Goal: Task Accomplishment & Management: Use online tool/utility

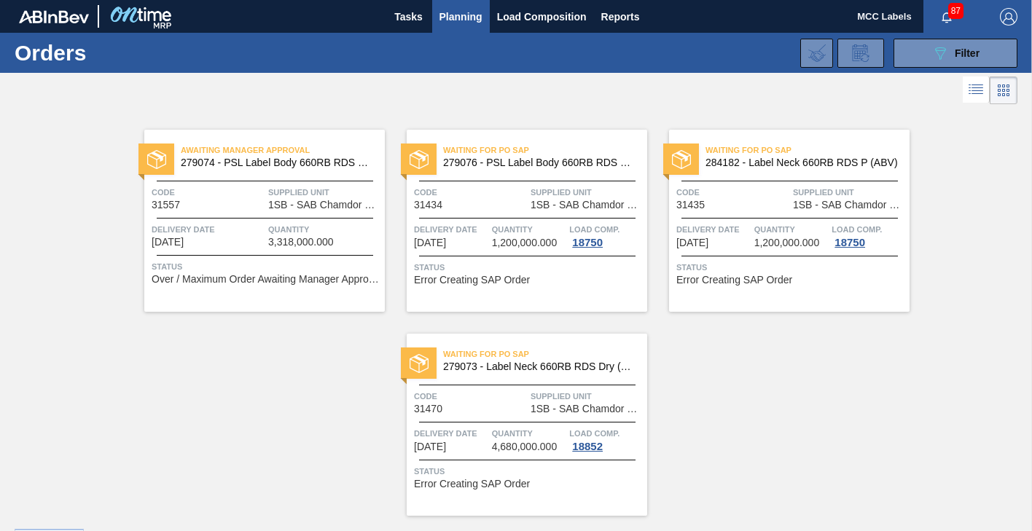
click at [297, 233] on span "Quantity" at bounding box center [324, 229] width 113 height 15
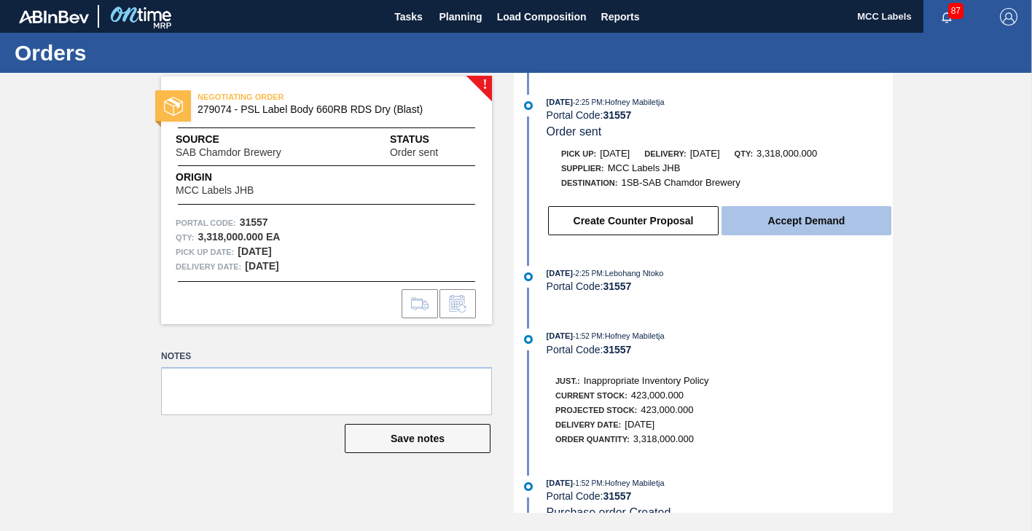
click at [763, 220] on button "Accept Demand" at bounding box center [807, 220] width 170 height 29
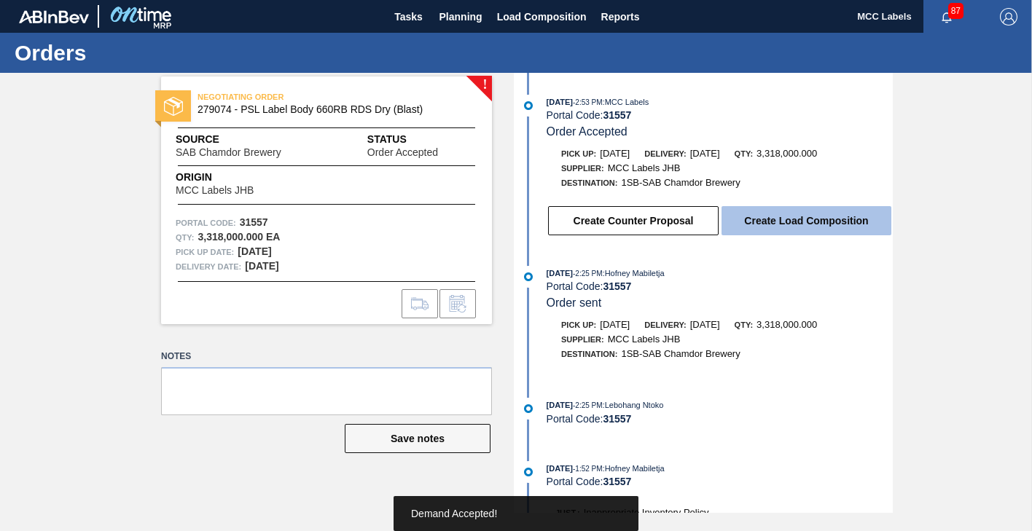
click at [788, 222] on button "Create Load Composition" at bounding box center [807, 220] width 170 height 29
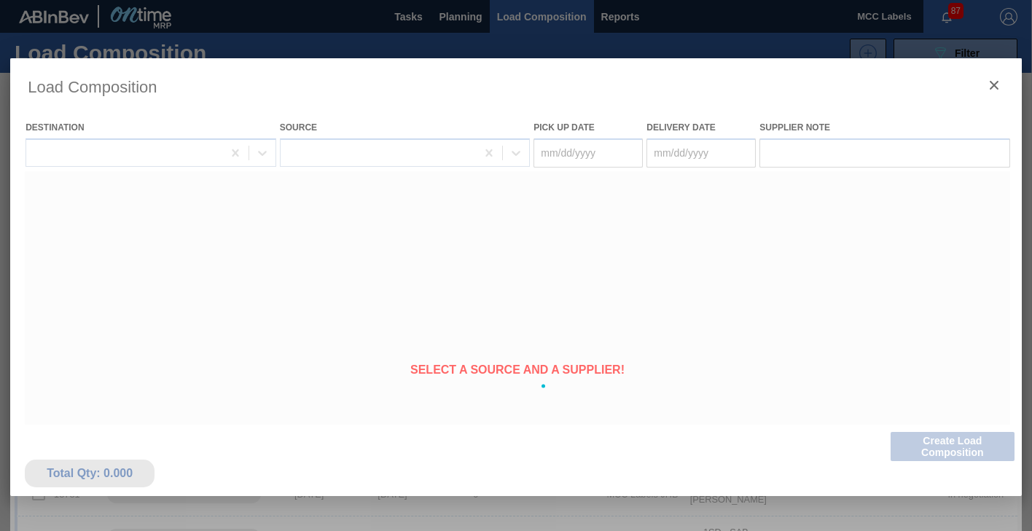
type Date "[DATE]"
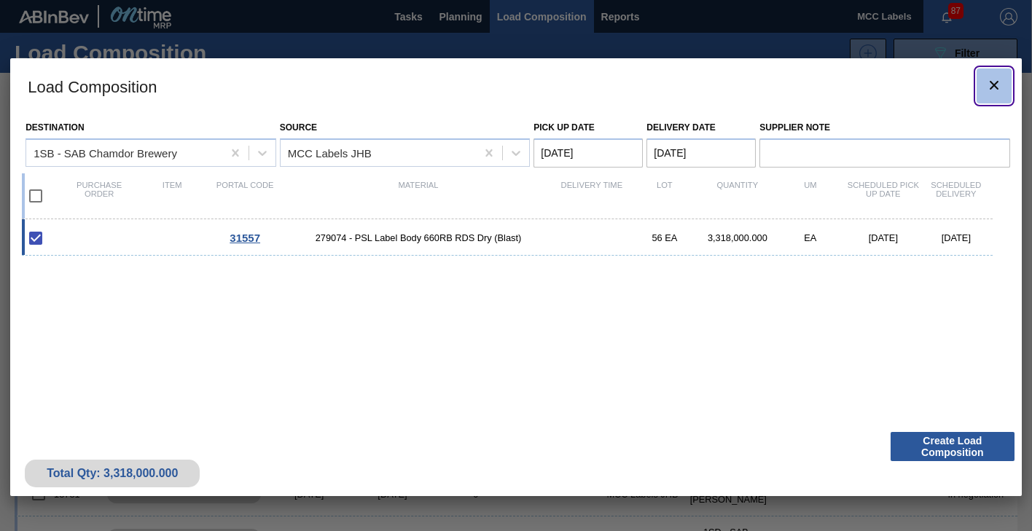
click at [995, 79] on icon "botão de ícone" at bounding box center [994, 85] width 17 height 17
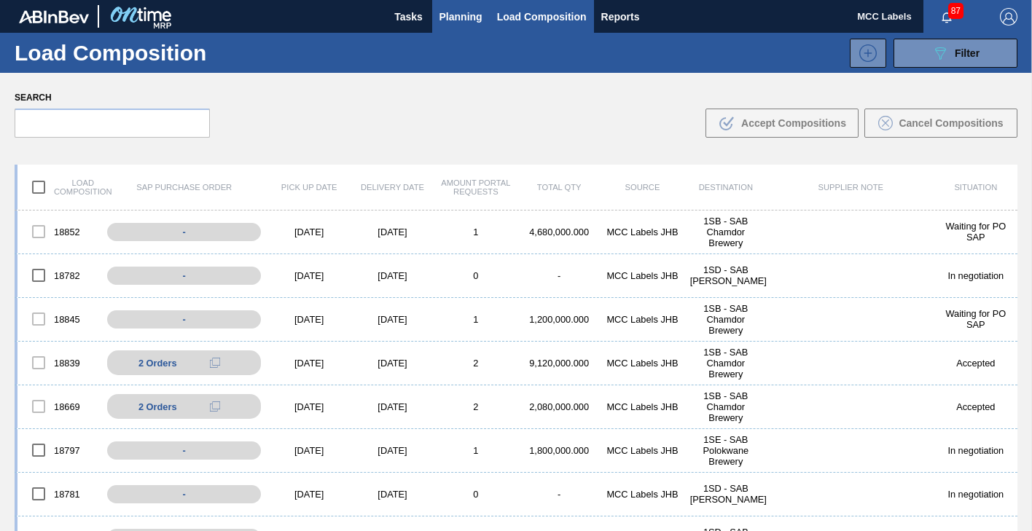
click at [462, 7] on button "Planning" at bounding box center [461, 16] width 58 height 33
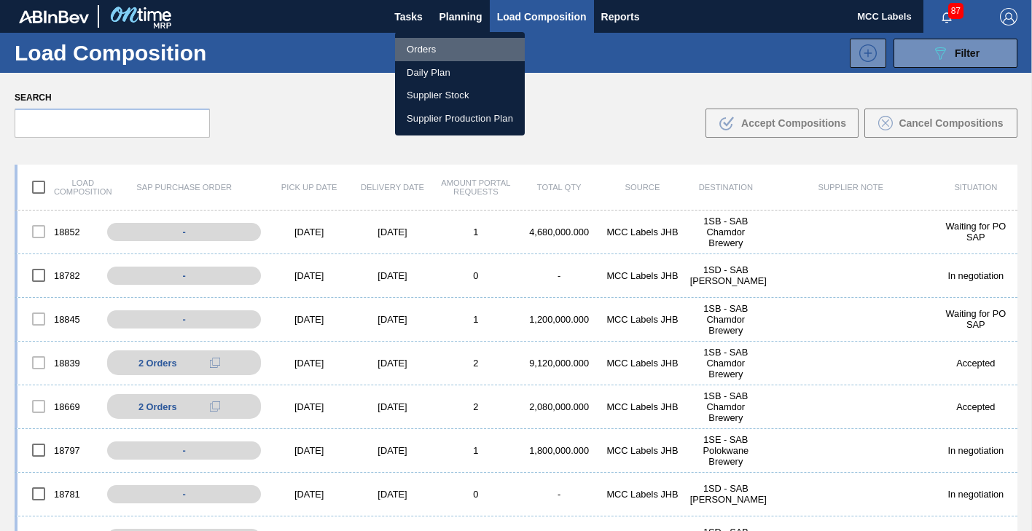
click at [416, 48] on li "Orders" at bounding box center [460, 49] width 130 height 23
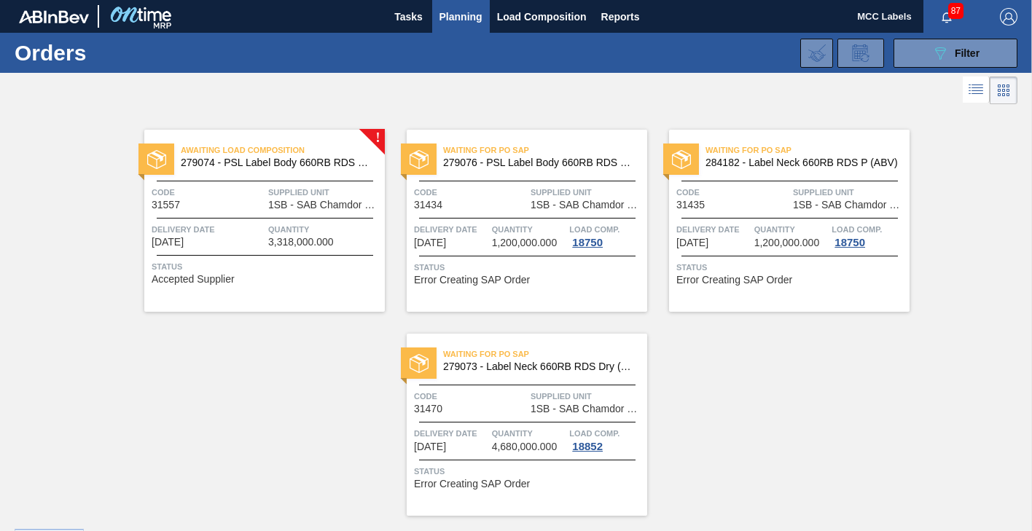
click at [249, 260] on span "Status" at bounding box center [267, 267] width 230 height 15
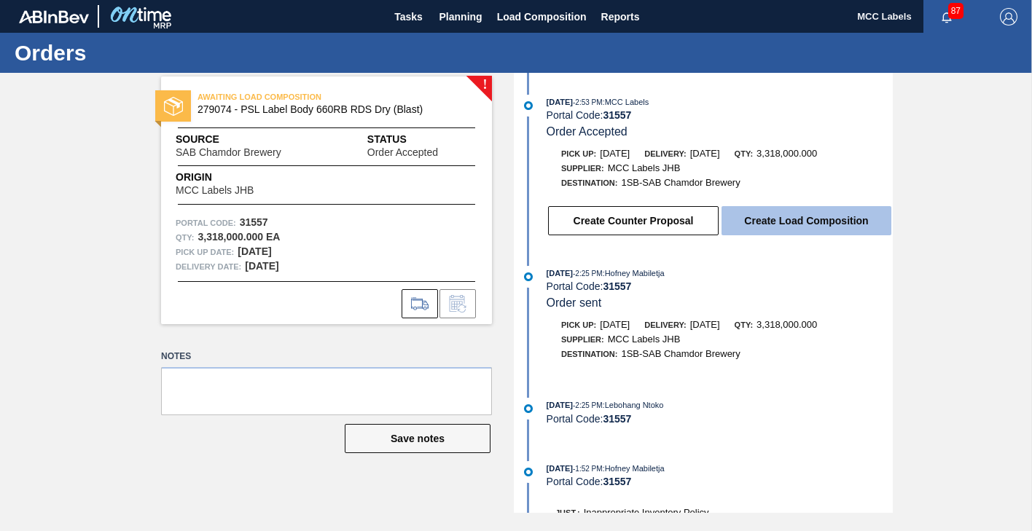
click at [749, 222] on button "Create Load Composition" at bounding box center [807, 220] width 170 height 29
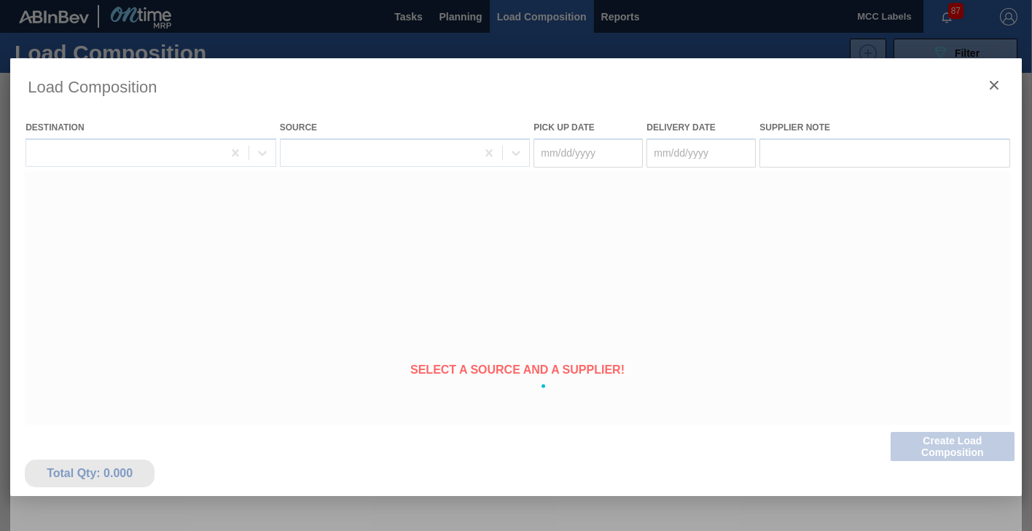
type Date "[DATE]"
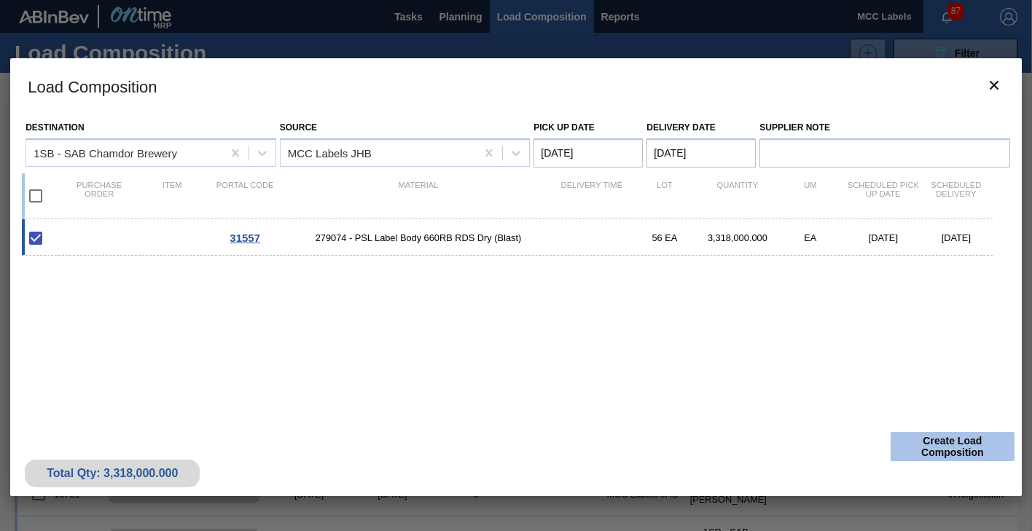
click at [960, 450] on button "Create Load Composition" at bounding box center [953, 446] width 124 height 29
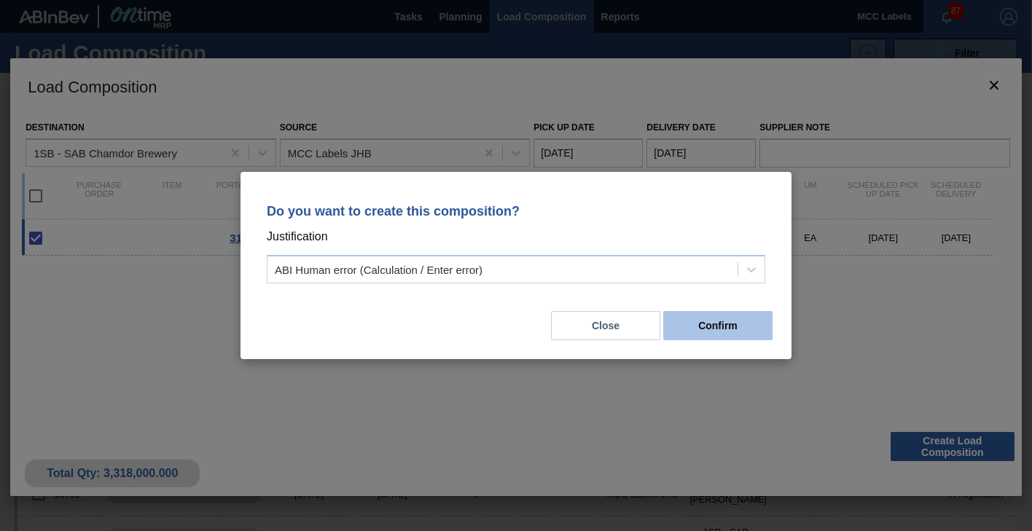
click at [714, 330] on button "Confirm" at bounding box center [717, 325] width 109 height 29
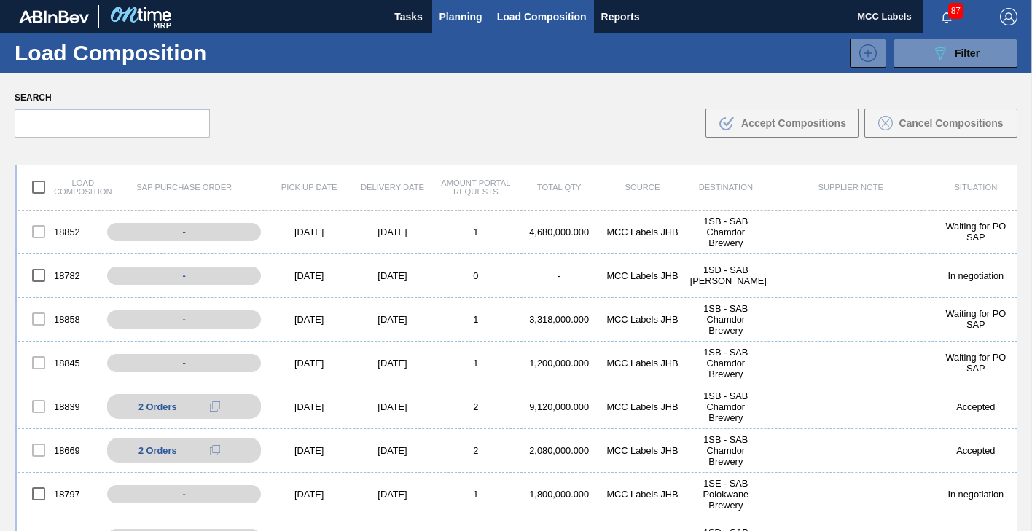
click at [457, 14] on span "Planning" at bounding box center [461, 16] width 43 height 17
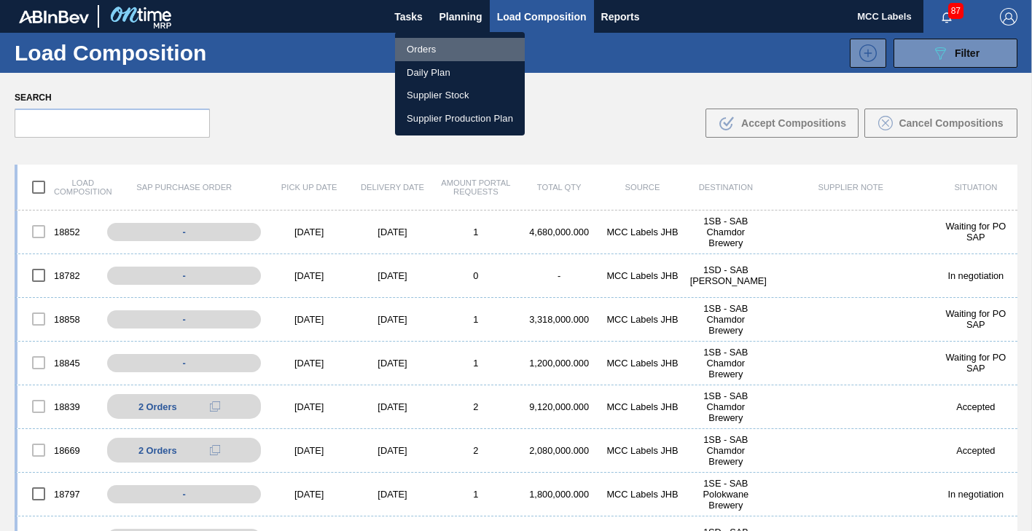
click at [422, 49] on li "Orders" at bounding box center [460, 49] width 130 height 23
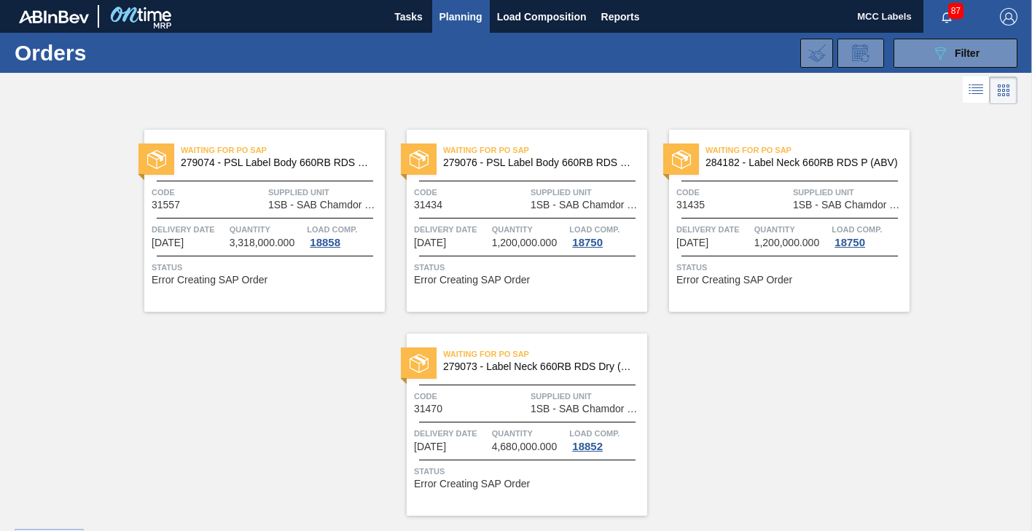
scroll to position [39, 0]
